Goal: Task Accomplishment & Management: Manage account settings

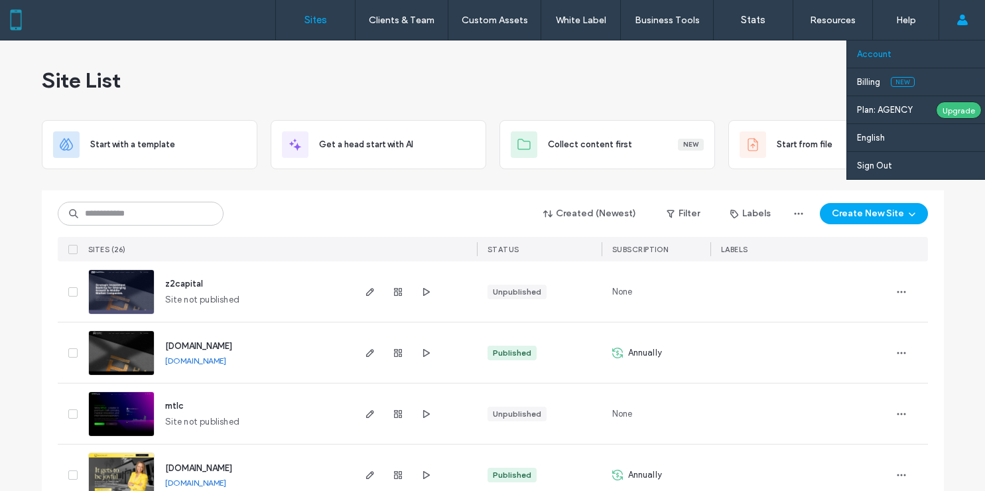
click at [936, 54] on link "Account" at bounding box center [921, 53] width 128 height 27
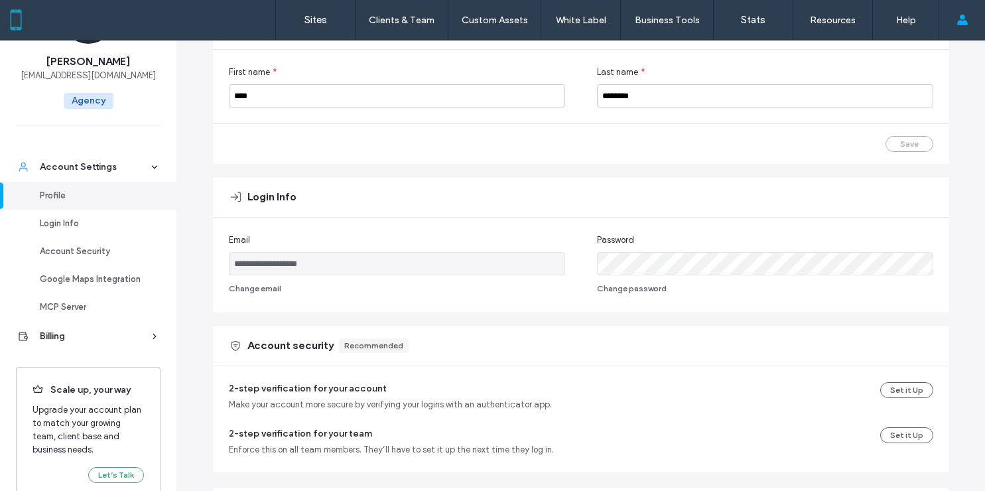
scroll to position [87, 0]
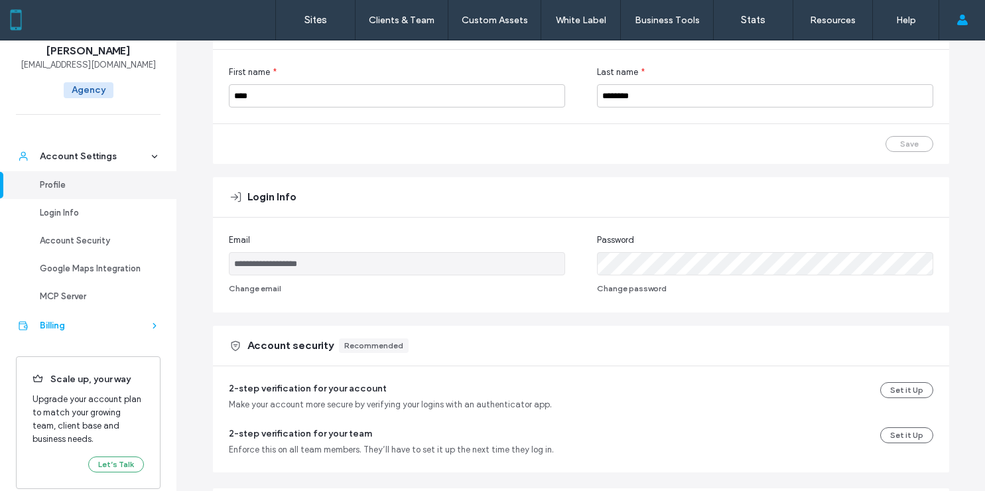
click at [65, 322] on div "Billing" at bounding box center [94, 325] width 109 height 13
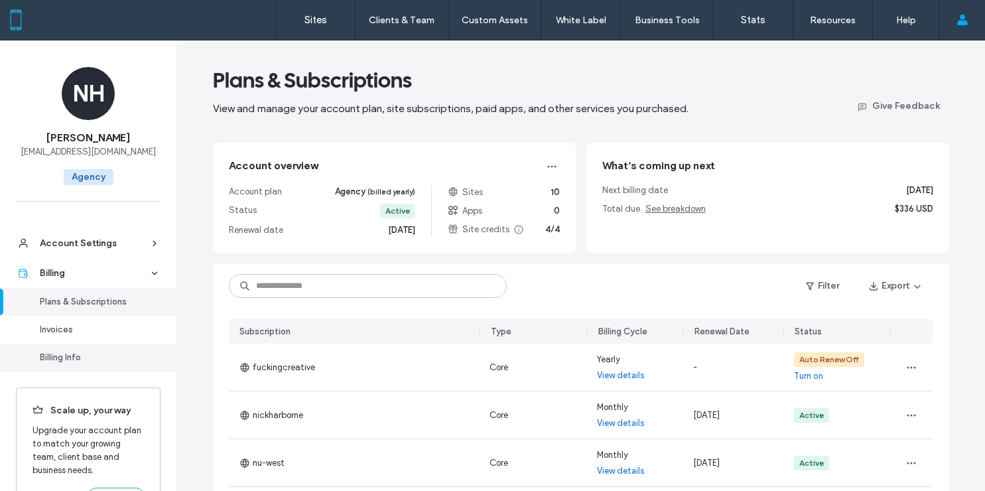
click at [69, 359] on div "Billing Info" at bounding box center [94, 357] width 109 height 13
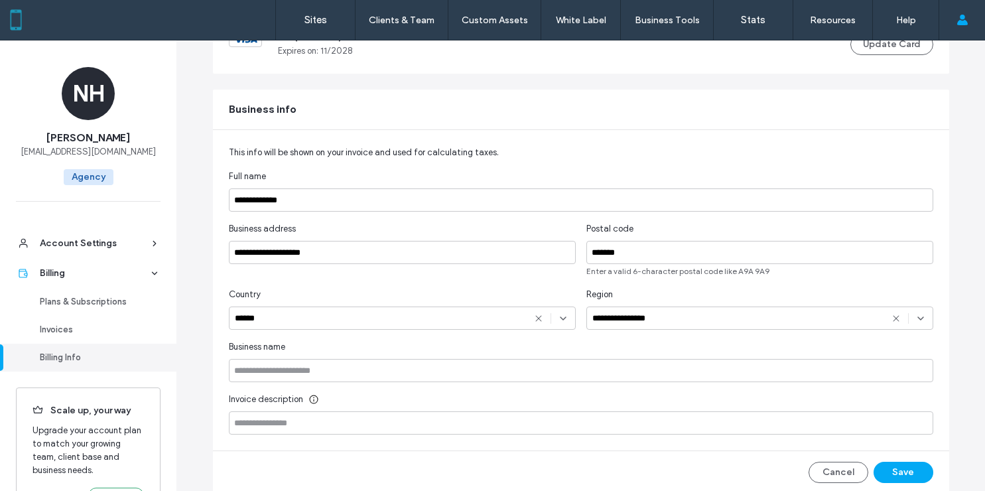
scroll to position [160, 0]
